Goal: Check status: Check status

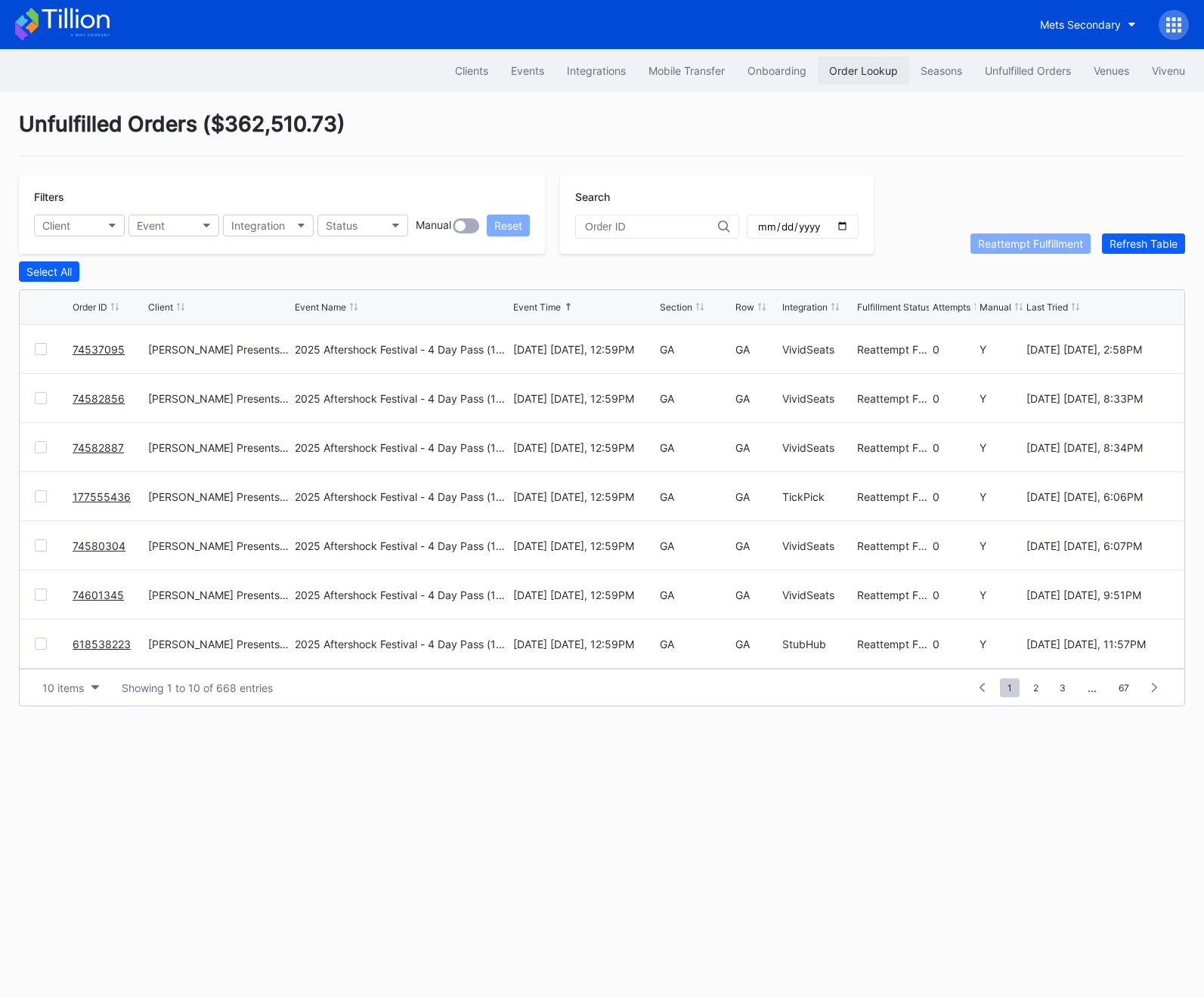
click at [855, 69] on div "Order Lookup" at bounding box center [863, 70] width 68 height 13
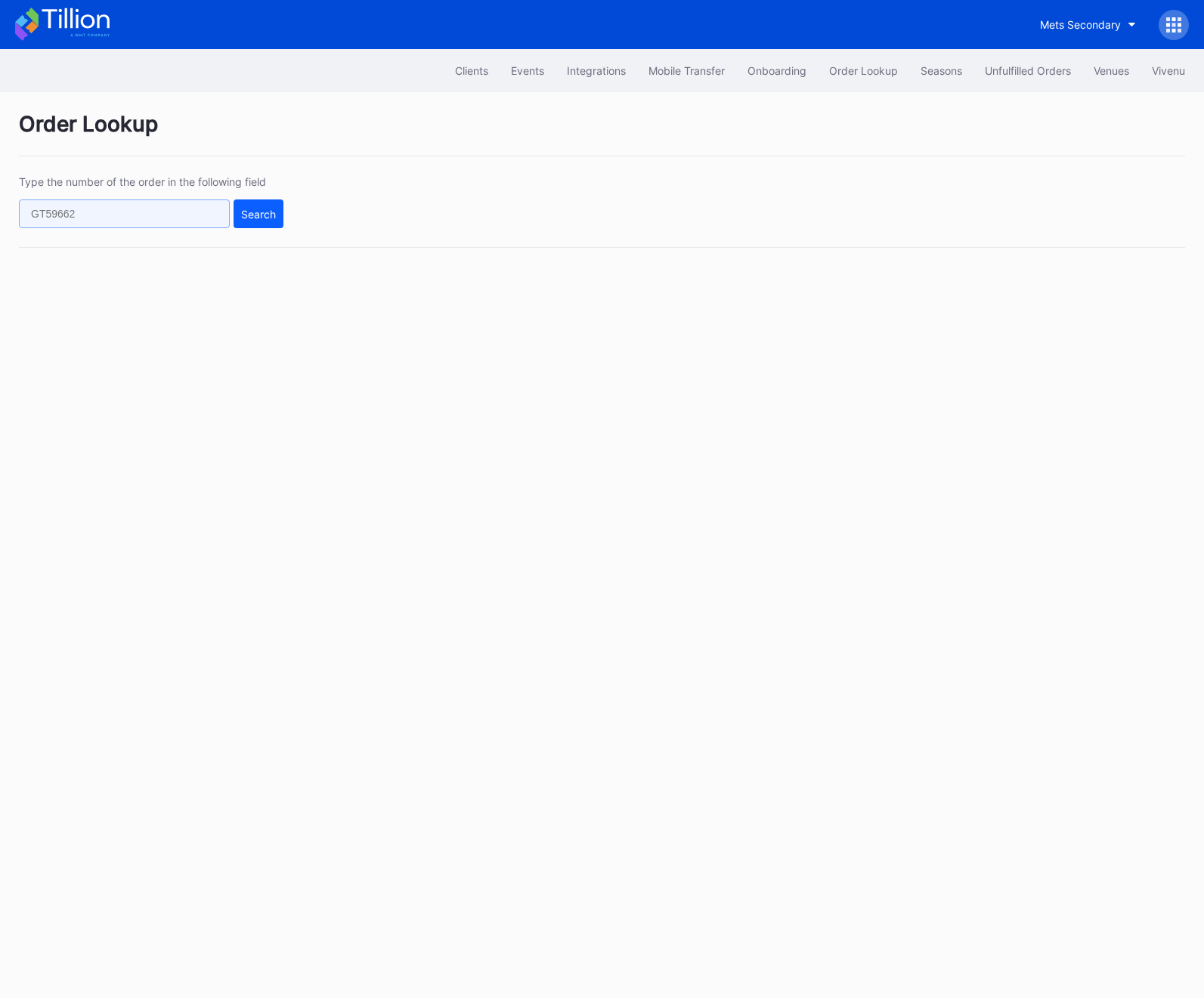
click at [130, 217] on input "text" at bounding box center [124, 213] width 211 height 28
paste input "75770134"
click at [275, 208] on div "Search" at bounding box center [259, 214] width 35 height 13
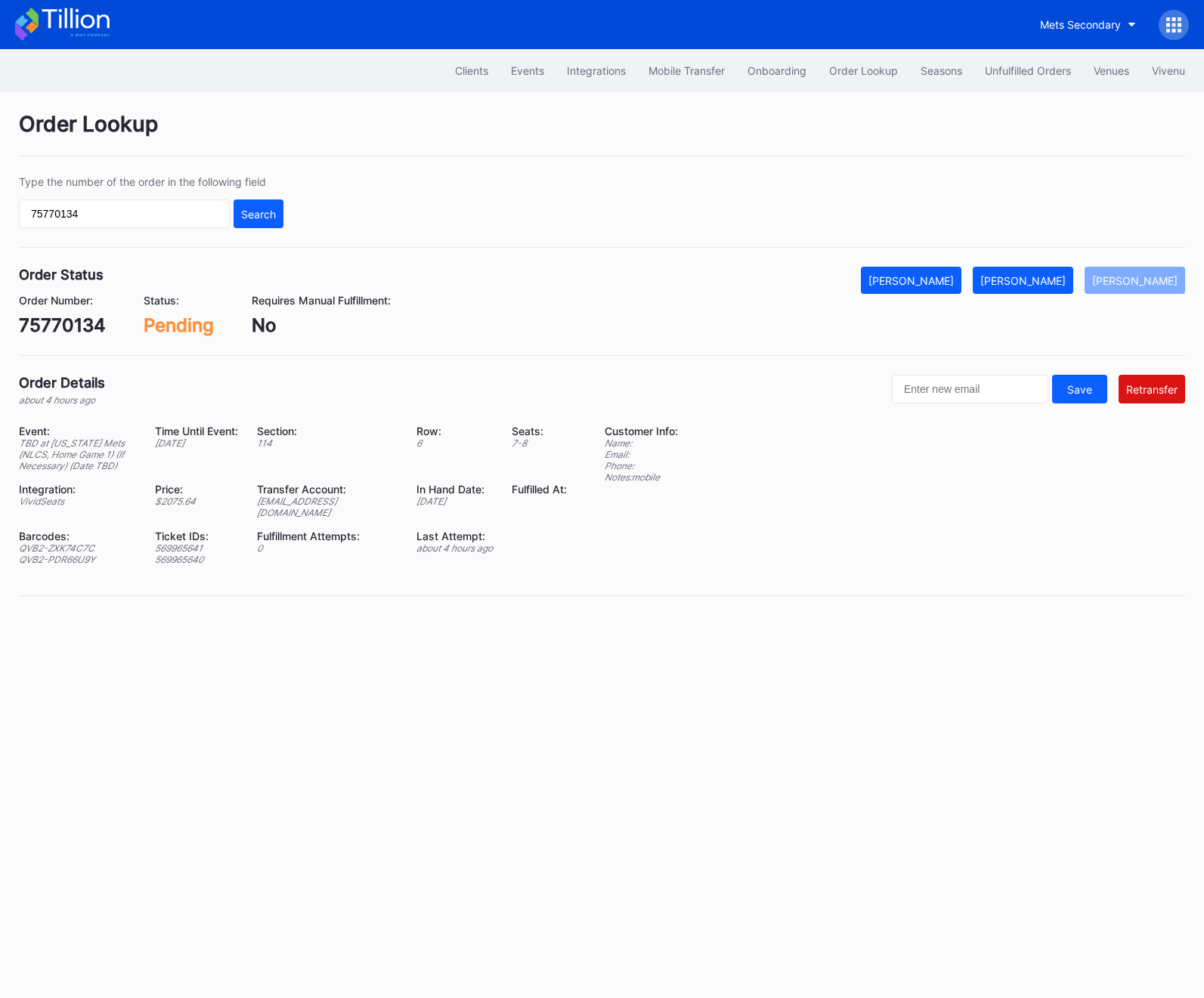
click at [46, 229] on div "Type the number of the order in the following field 75770134 Search" at bounding box center [602, 212] width 1166 height 72
click at [46, 220] on input "75770134" at bounding box center [124, 213] width 211 height 28
click at [46, 216] on input "75770134" at bounding box center [124, 213] width 211 height 28
paste input "75396939"
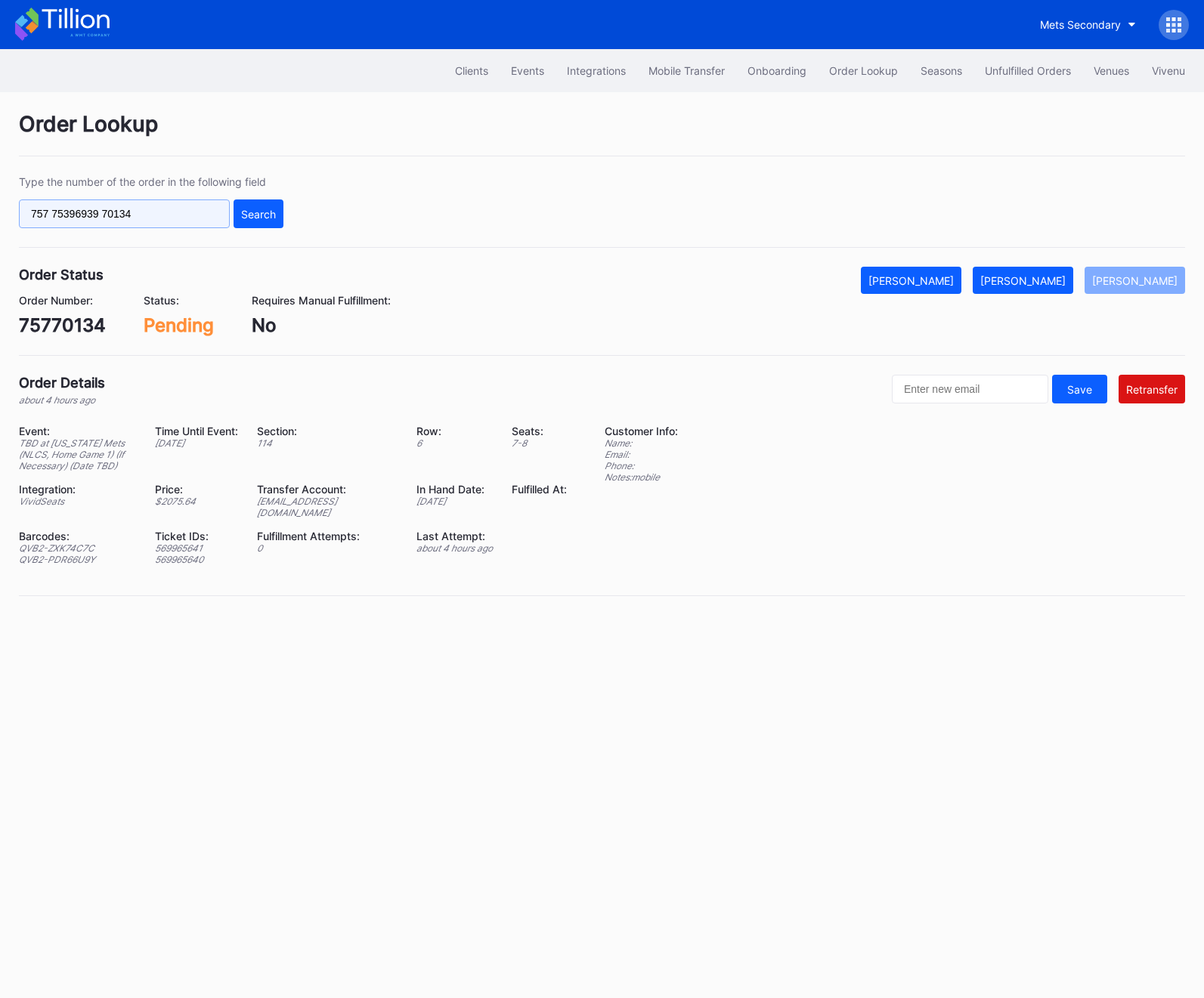
click at [162, 220] on input "757 75396939 70134" at bounding box center [124, 213] width 211 height 28
paste input "396939"
type input "75396939"
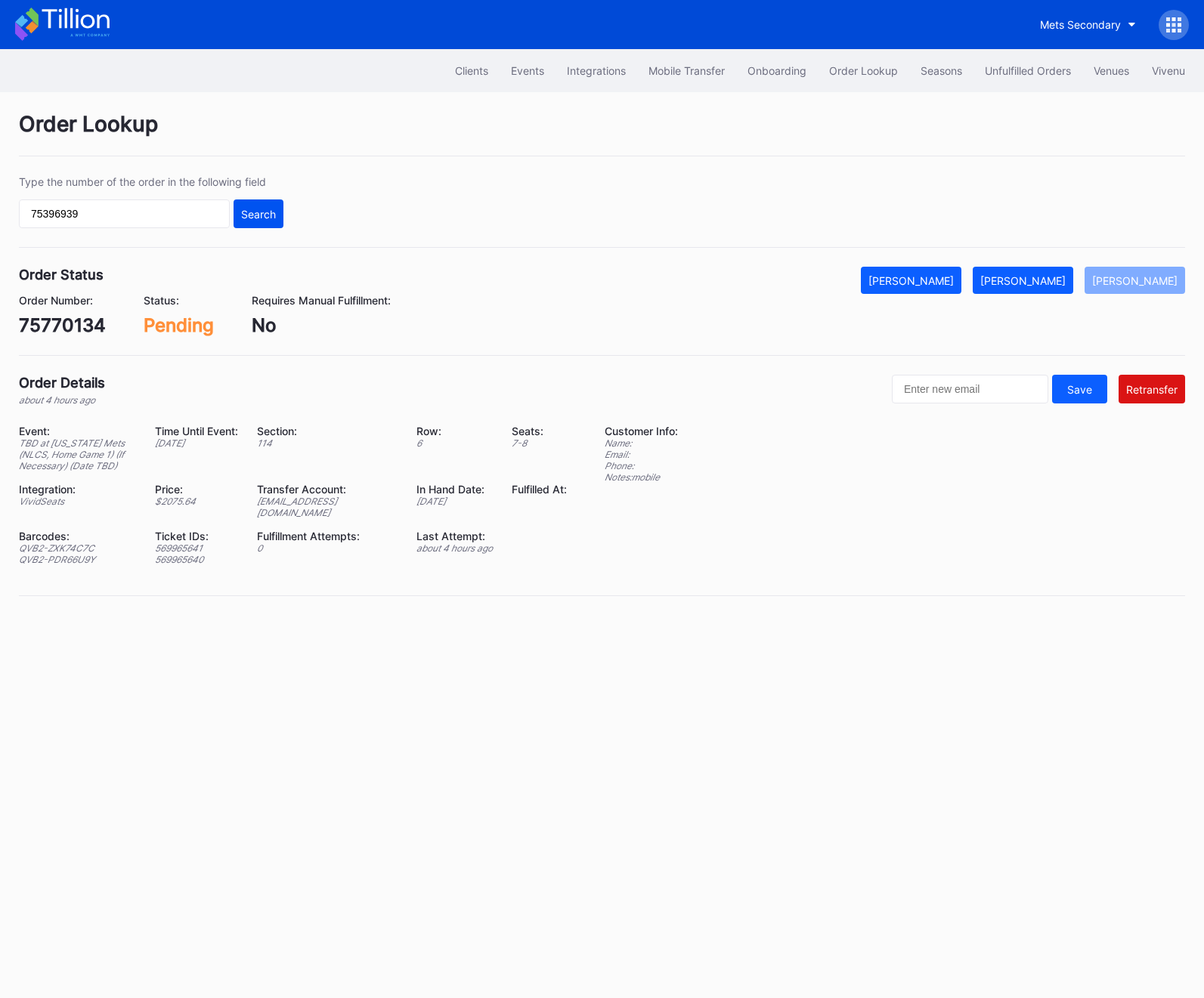
click at [240, 220] on button "Search" at bounding box center [258, 213] width 50 height 28
